Goal: Task Accomplishment & Management: Manage account settings

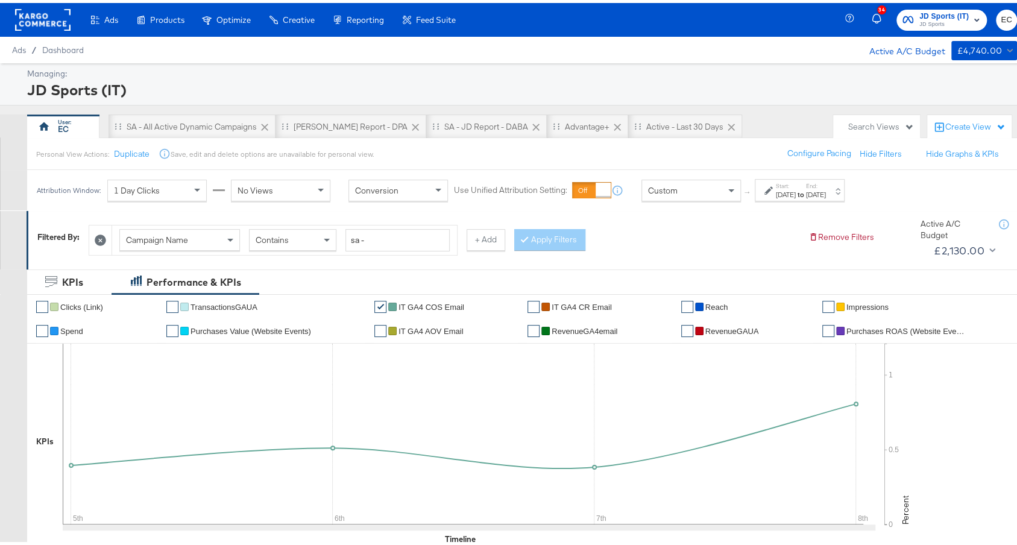
click at [327, 116] on div "[PERSON_NAME] Report - DPA" at bounding box center [351, 124] width 151 height 24
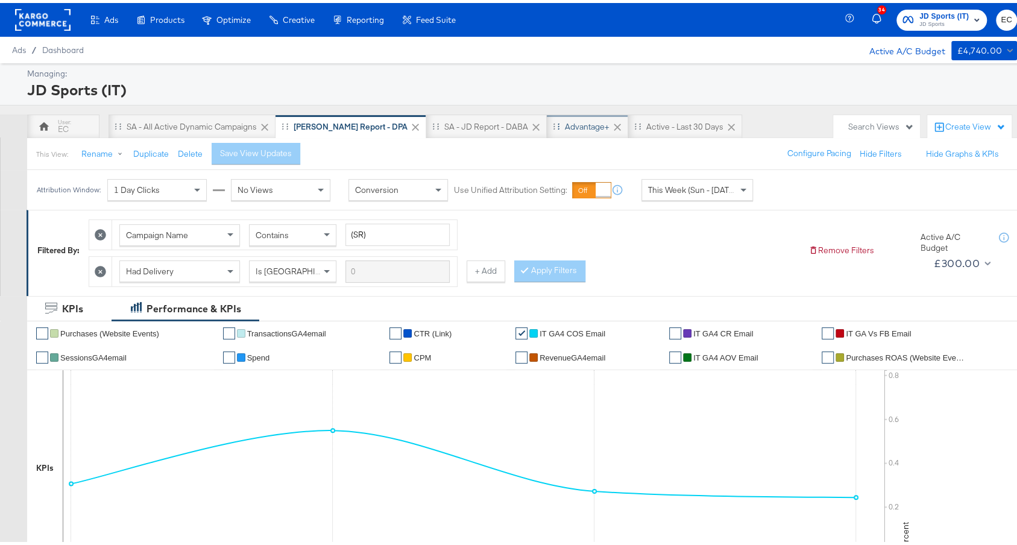
click at [565, 121] on div "Advantage+" at bounding box center [587, 123] width 45 height 11
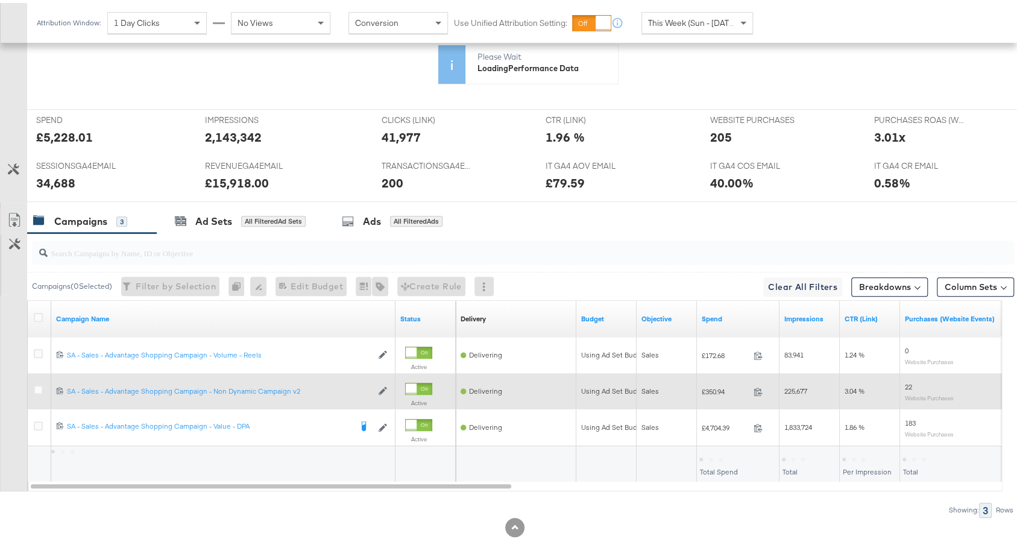
scroll to position [509, 0]
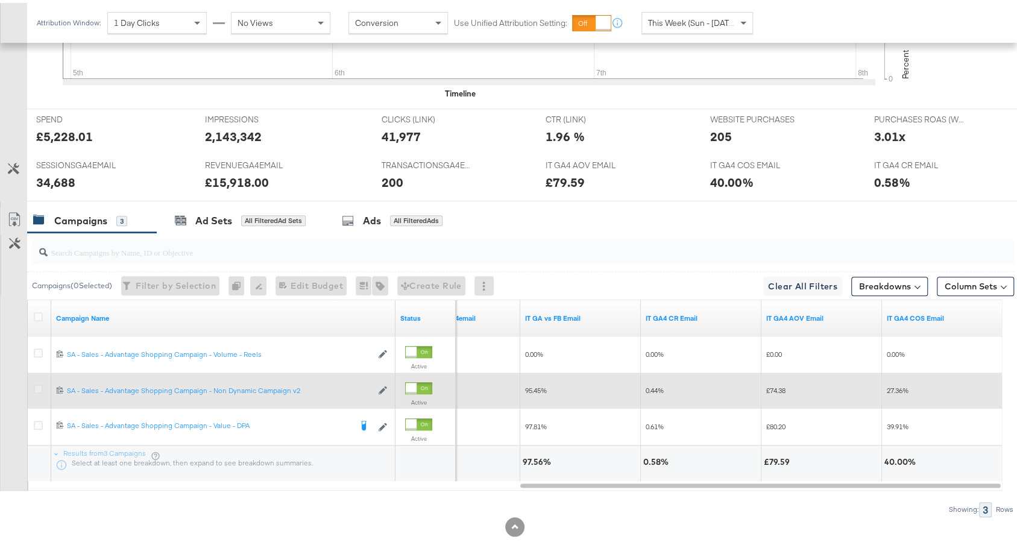
click at [36, 382] on icon at bounding box center [38, 386] width 9 height 9
click at [0, 0] on input "checkbox" at bounding box center [0, 0] width 0 height 0
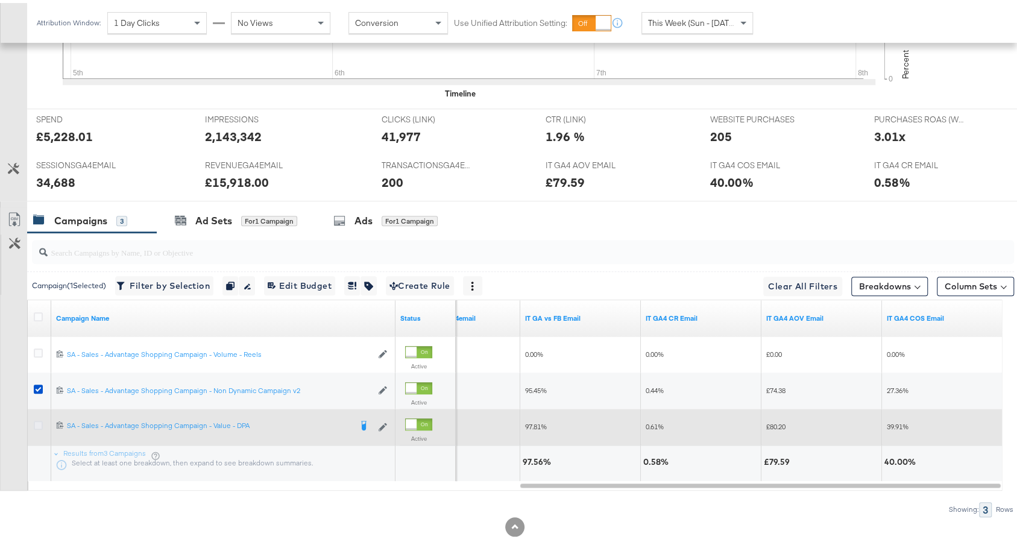
click at [36, 420] on icon at bounding box center [38, 422] width 9 height 9
click at [0, 0] on input "checkbox" at bounding box center [0, 0] width 0 height 0
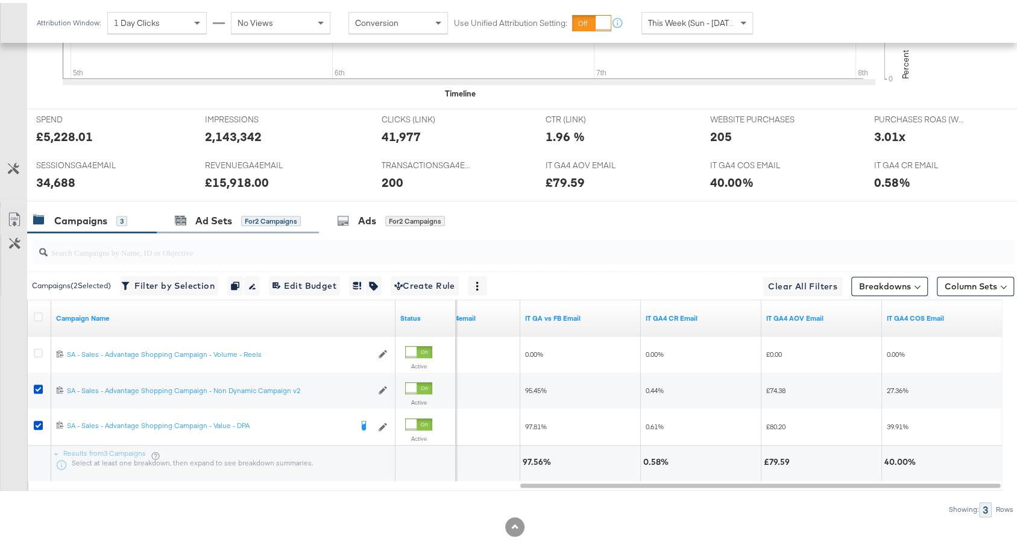
click at [237, 222] on div "Ad Sets for 2 Campaigns" at bounding box center [238, 218] width 162 height 26
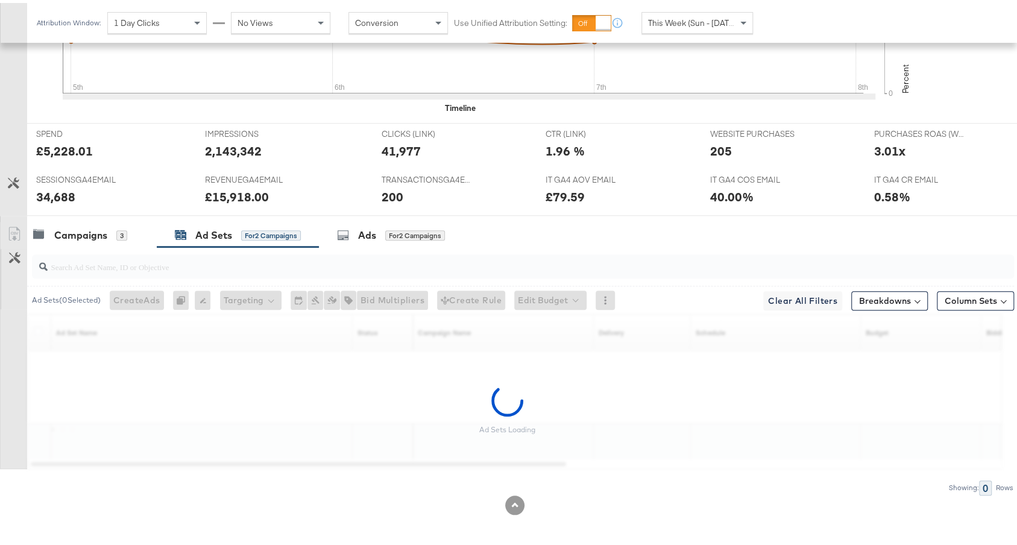
scroll to position [490, 0]
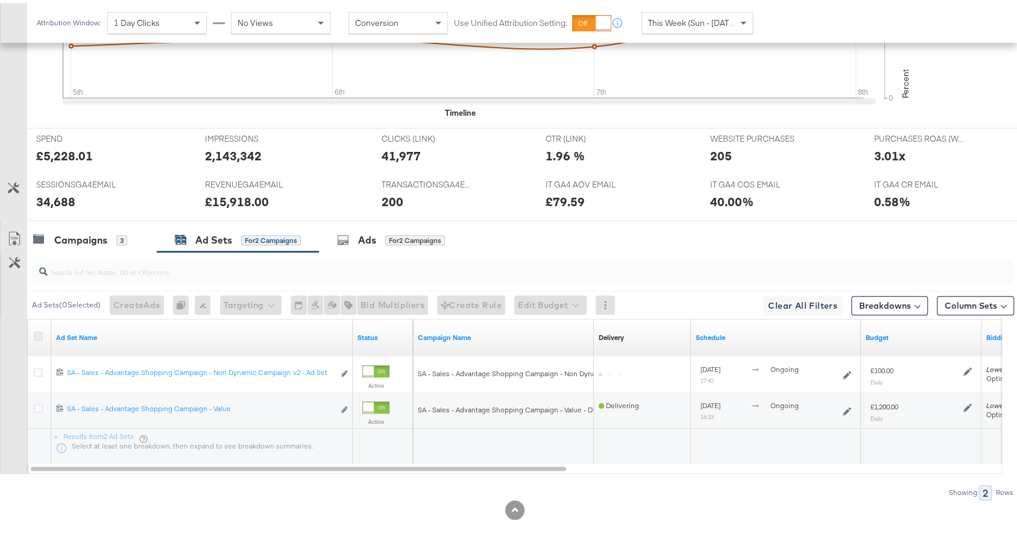
click at [37, 329] on icon at bounding box center [38, 333] width 9 height 9
click at [0, 0] on input "checkbox" at bounding box center [0, 0] width 0 height 0
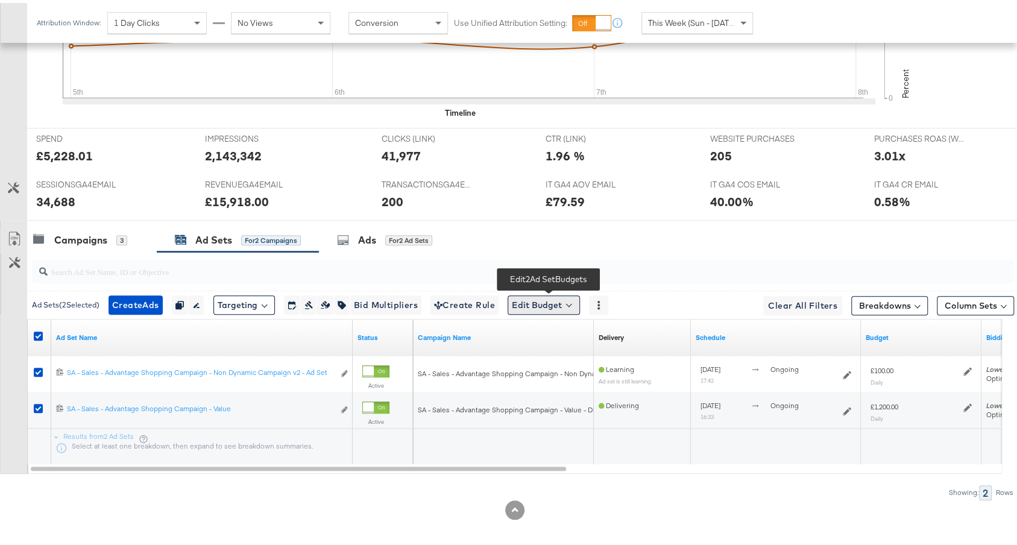
click at [540, 303] on button "Edit Budget" at bounding box center [544, 301] width 72 height 19
click at [565, 335] on span "Edit Ad Set Budget" at bounding box center [547, 334] width 69 height 16
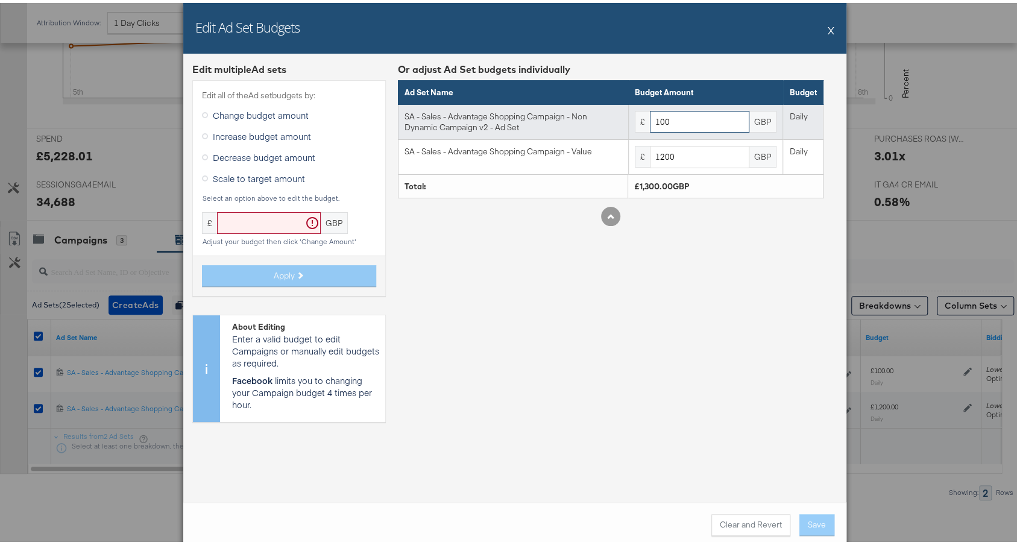
drag, startPoint x: 653, startPoint y: 117, endPoint x: 604, endPoint y: 112, distance: 49.7
click at [604, 112] on tr "SA - Sales - Advantage Shopping Campaign - Non Dynamic Campaign v2 - Ad Set £ 1…" at bounding box center [610, 118] width 425 height 35
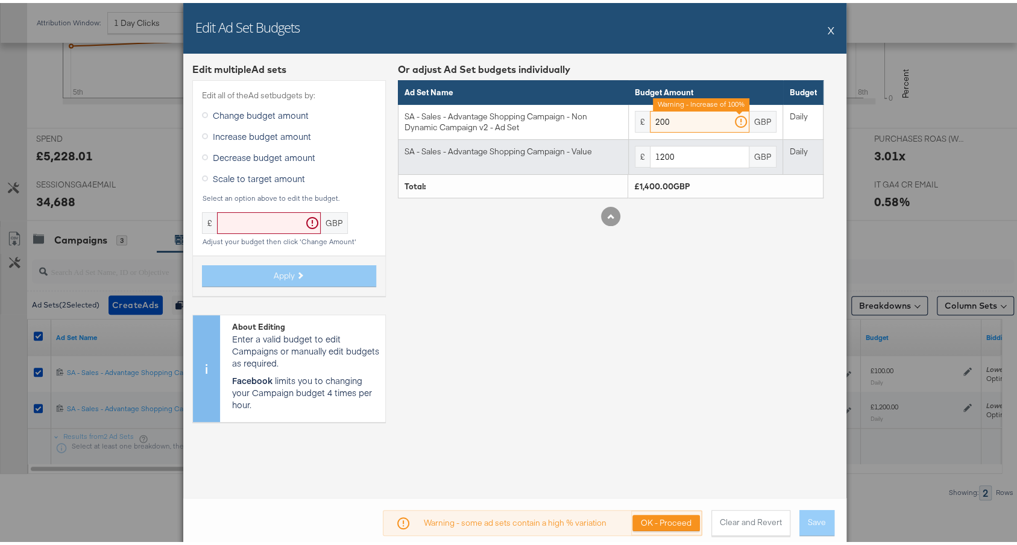
type input "200"
click at [657, 151] on input "1200" at bounding box center [699, 154] width 99 height 22
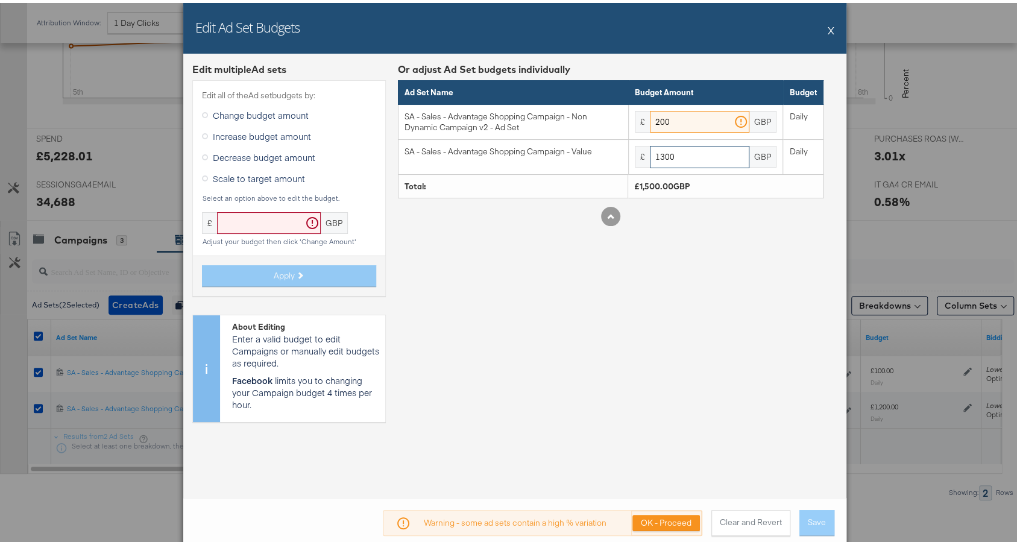
type input "1300"
click at [725, 283] on div "Or adjust Ad Set budgets individually Ad Set Name Budget Amount Budget SA - Sal…" at bounding box center [611, 244] width 426 height 369
click at [731, 516] on button "Clear and Revert" at bounding box center [750, 520] width 79 height 26
type input "100"
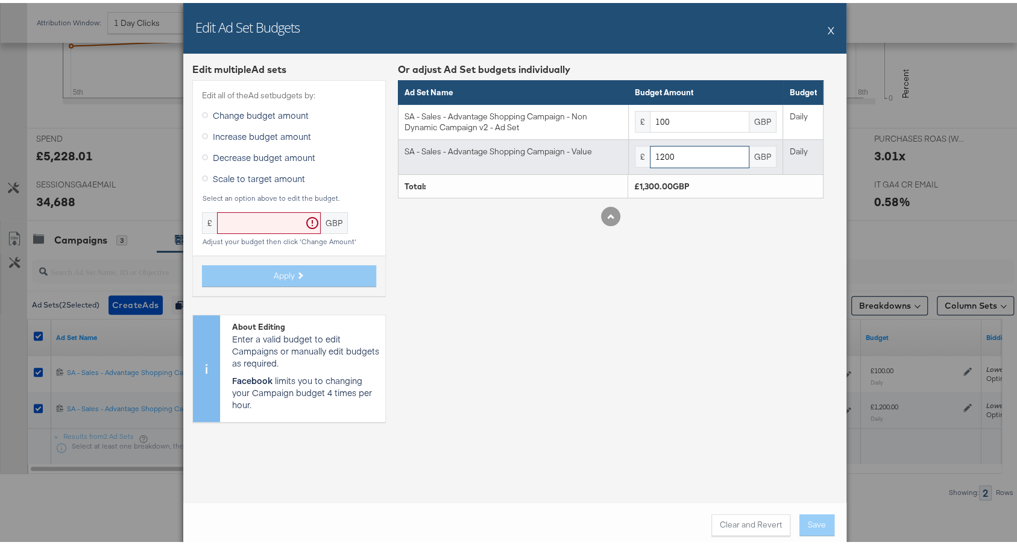
click at [659, 159] on input "1200" at bounding box center [699, 154] width 99 height 22
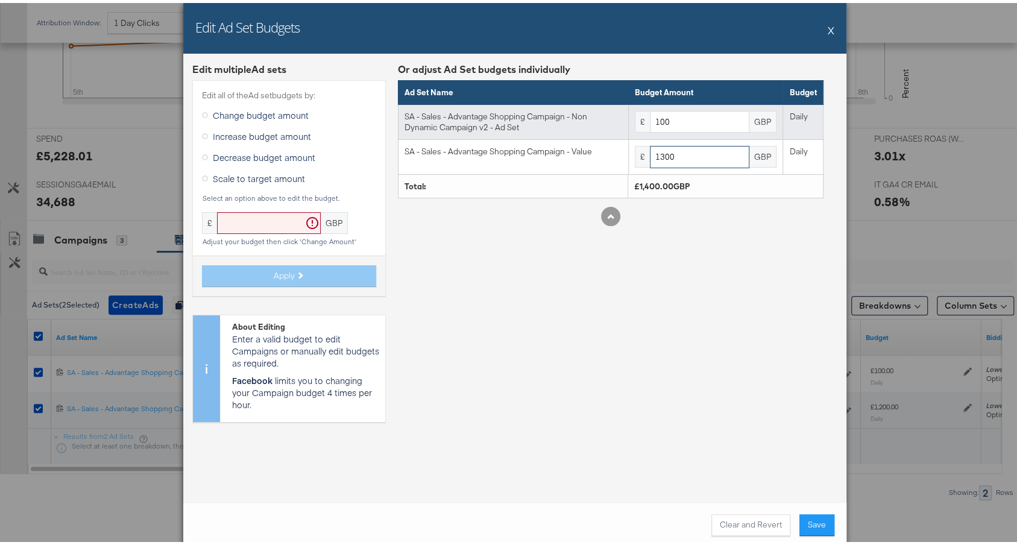
type input "1300"
drag, startPoint x: 649, startPoint y: 118, endPoint x: 634, endPoint y: 118, distance: 15.7
click at [635, 118] on div "£ 100 GBP" at bounding box center [706, 119] width 142 height 22
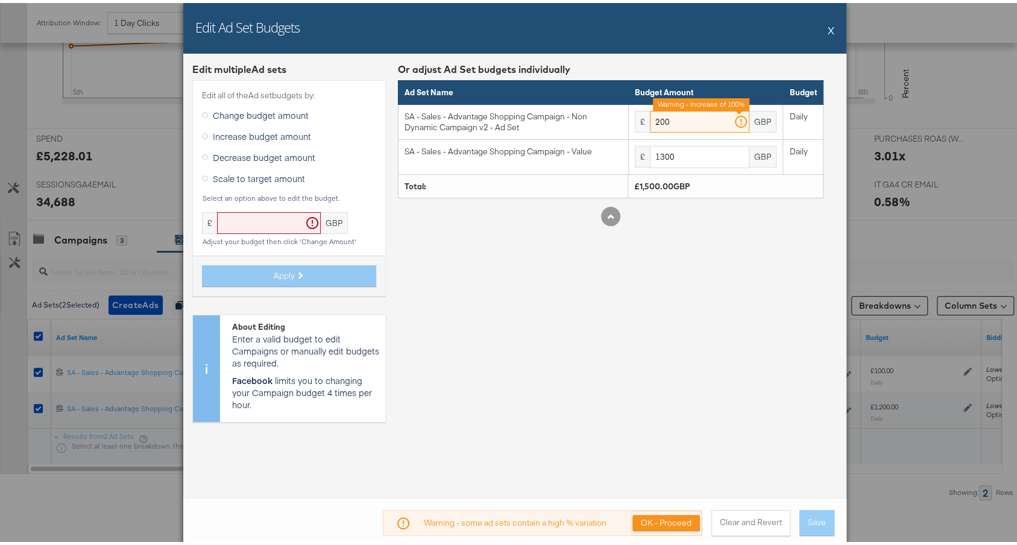
type input "200"
click at [781, 424] on div "Or adjust Ad Set budgets individually Ad Set Name Budget Amount Budget SA - Sal…" at bounding box center [611, 244] width 426 height 369
click at [680, 516] on button "OK - Proceed" at bounding box center [666, 520] width 68 height 16
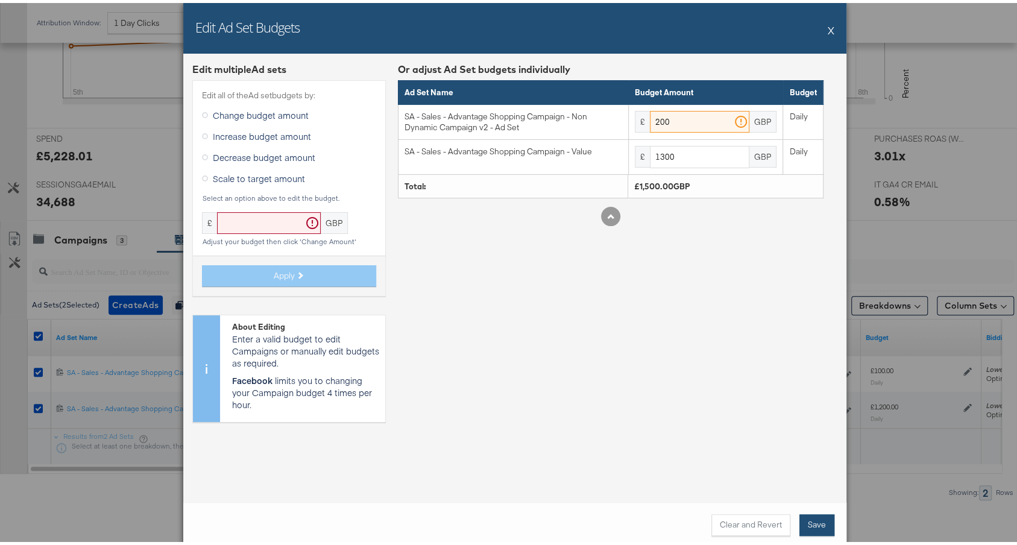
click at [807, 526] on button "Save" at bounding box center [816, 522] width 35 height 22
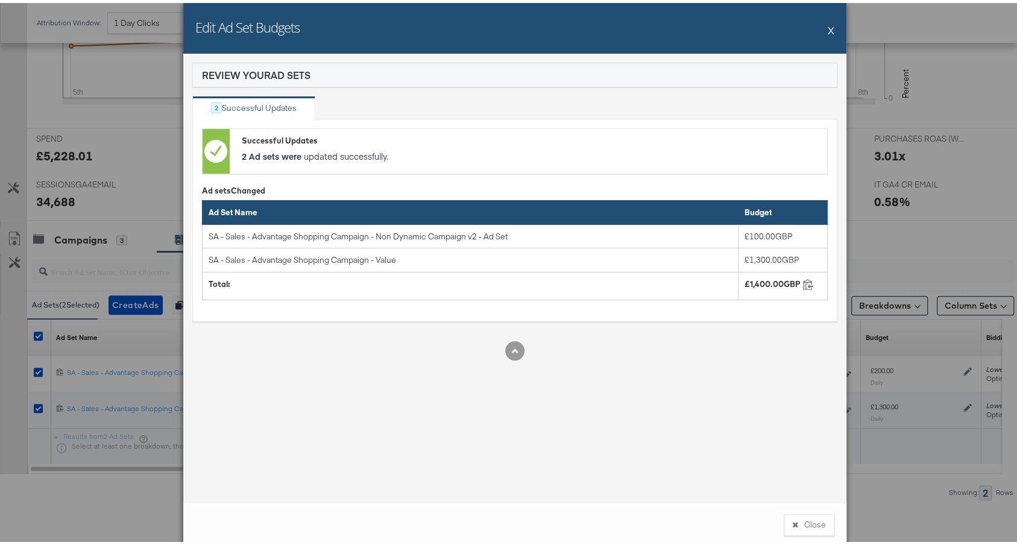
click at [828, 33] on button "X" at bounding box center [831, 27] width 7 height 24
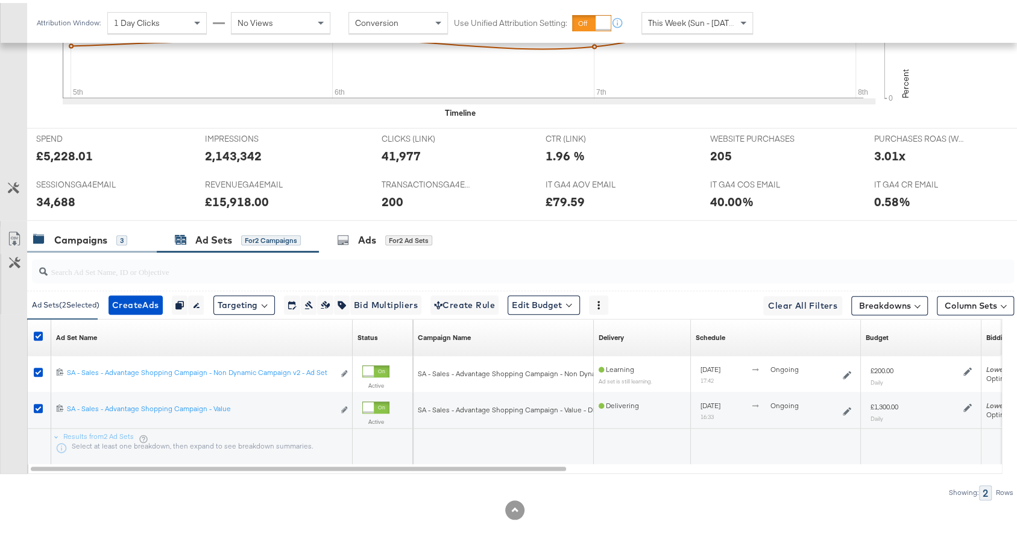
click at [89, 224] on div "Campaigns 3" at bounding box center [92, 237] width 130 height 26
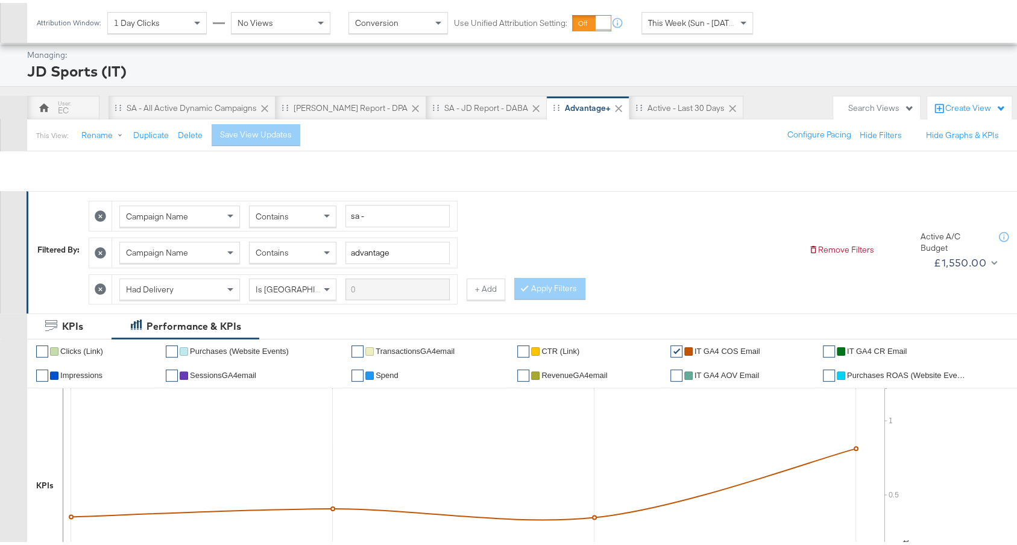
scroll to position [0, 0]
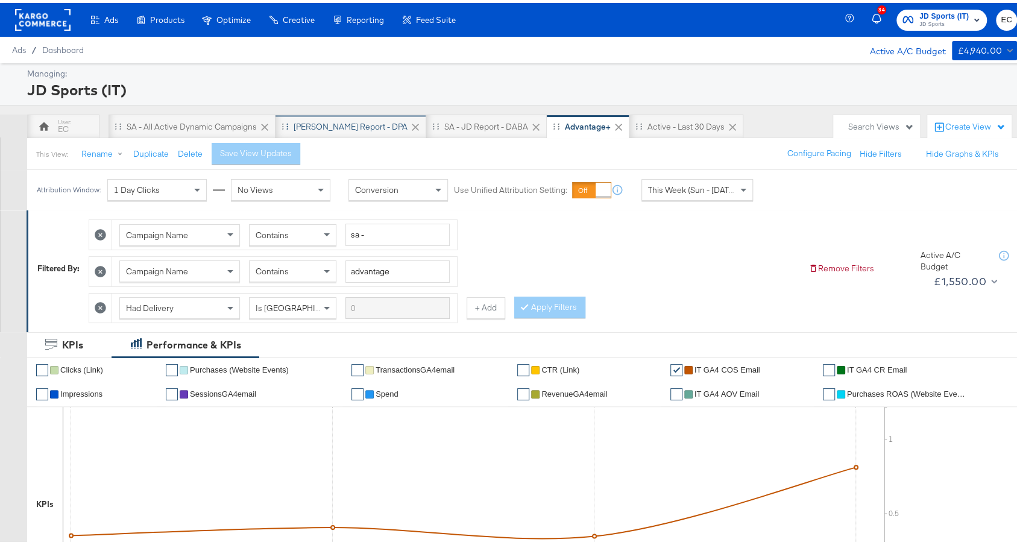
click at [341, 125] on div "[PERSON_NAME] Report - DPA" at bounding box center [351, 123] width 114 height 11
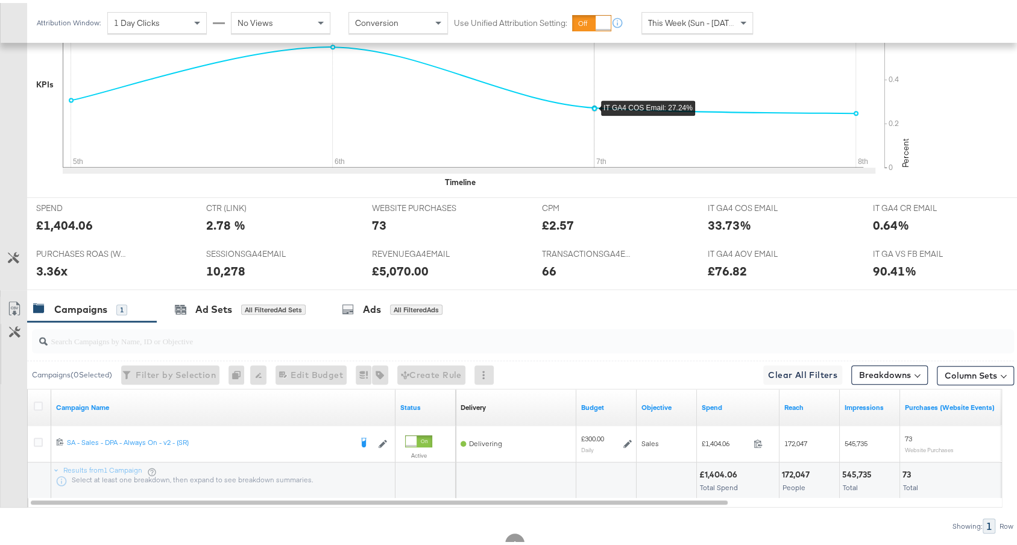
scroll to position [418, 0]
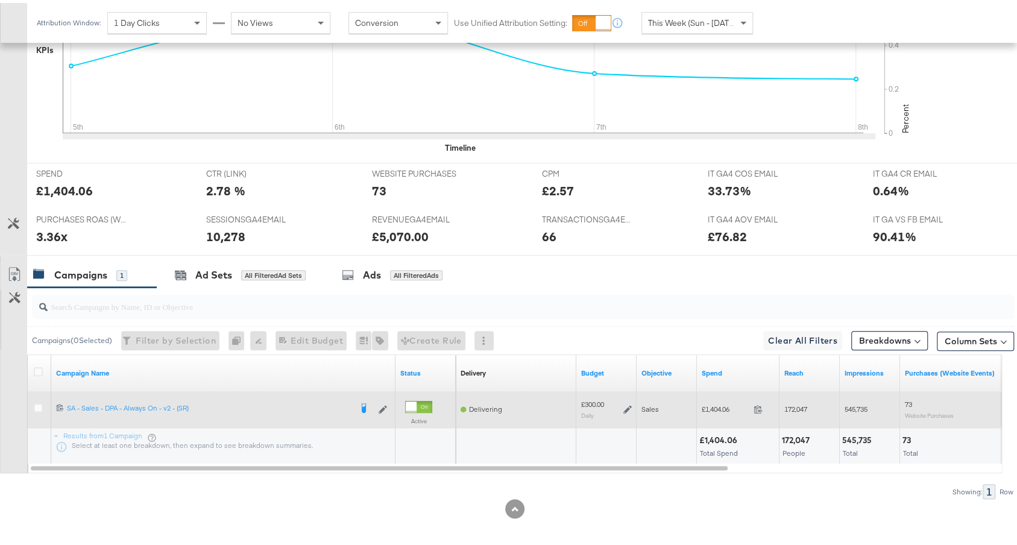
click at [628, 402] on icon at bounding box center [627, 406] width 8 height 8
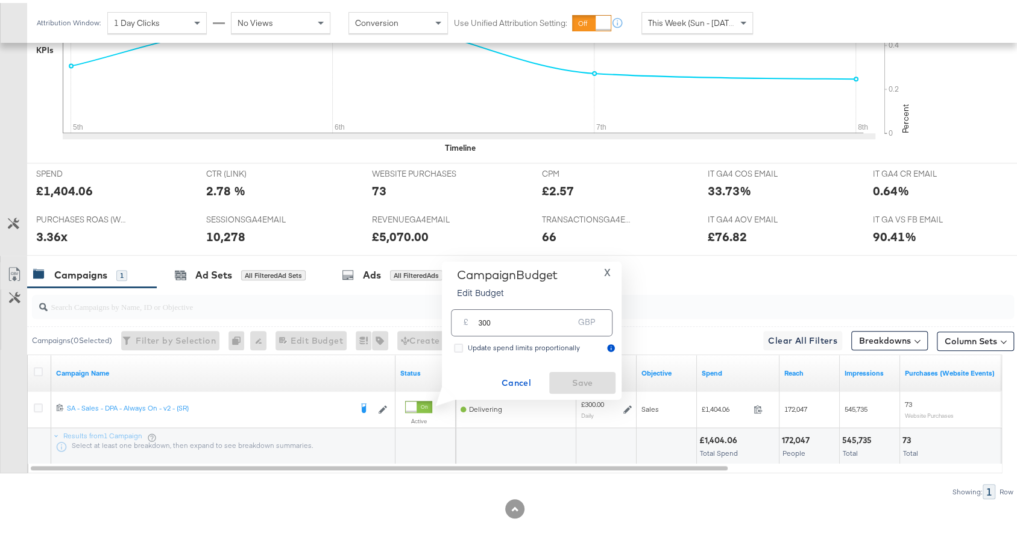
click at [487, 318] on input "300" at bounding box center [525, 315] width 95 height 26
type input "350"
click at [567, 378] on span "Save" at bounding box center [582, 380] width 57 height 15
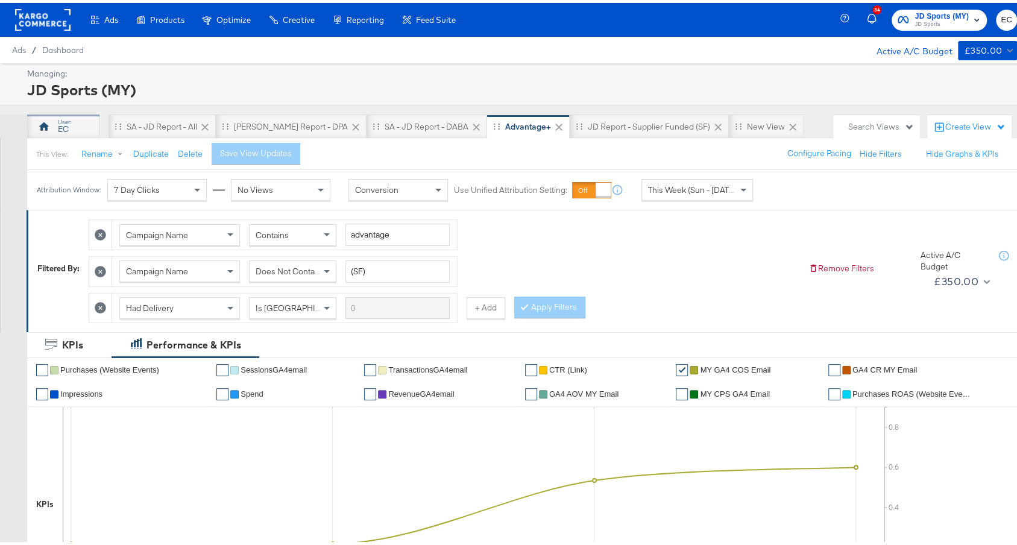
click at [62, 121] on div "EC" at bounding box center [63, 126] width 11 height 11
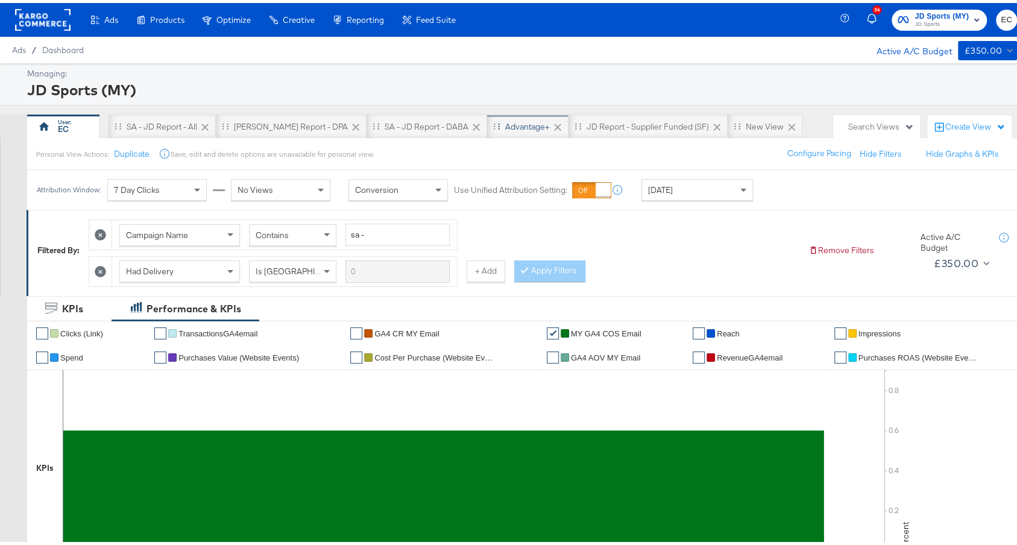
click at [505, 124] on div "Advantage+" at bounding box center [527, 123] width 45 height 11
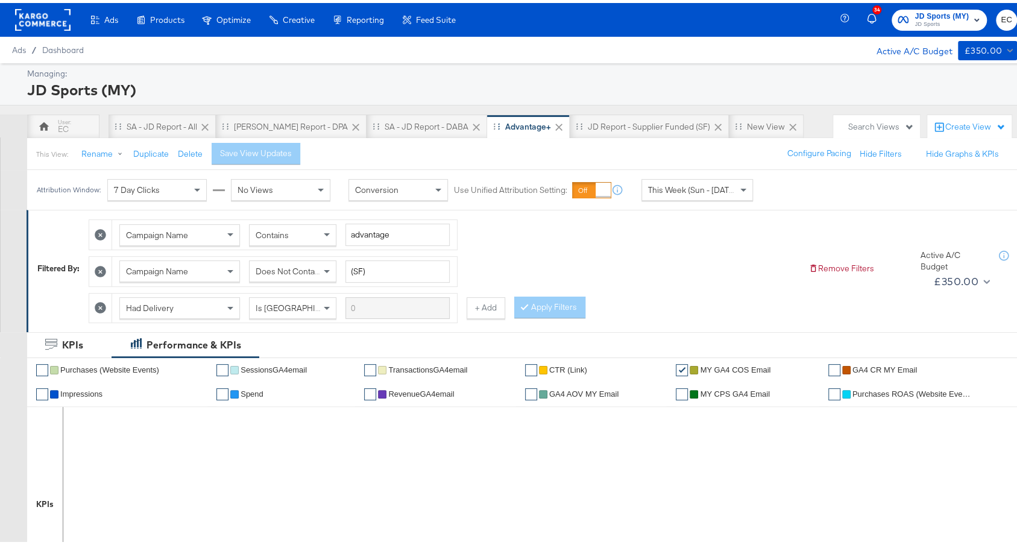
scroll to position [453, 0]
